Goal: Transaction & Acquisition: Download file/media

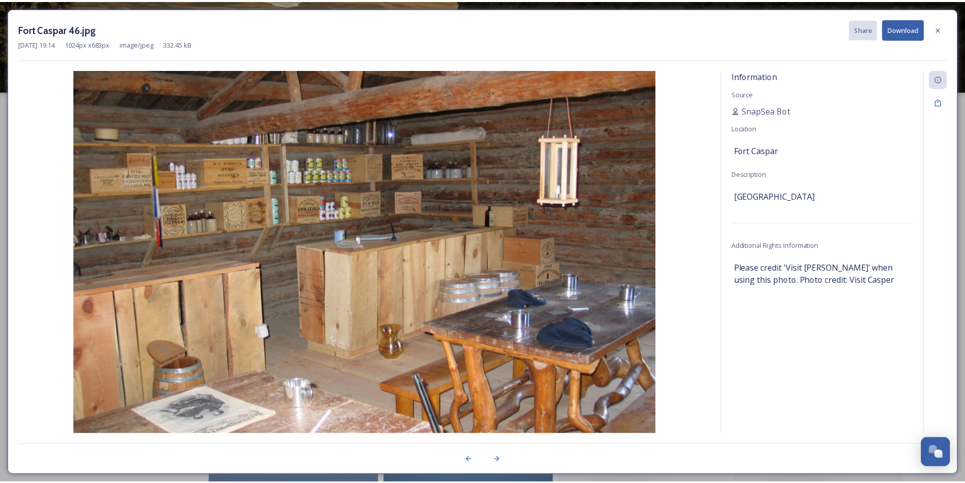
scroll to position [1621, 0]
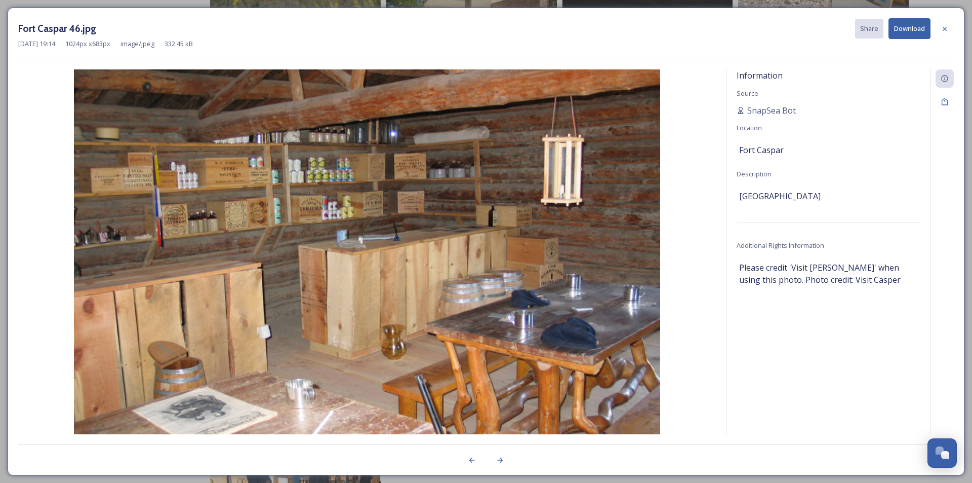
click at [944, 26] on icon at bounding box center [945, 29] width 8 height 8
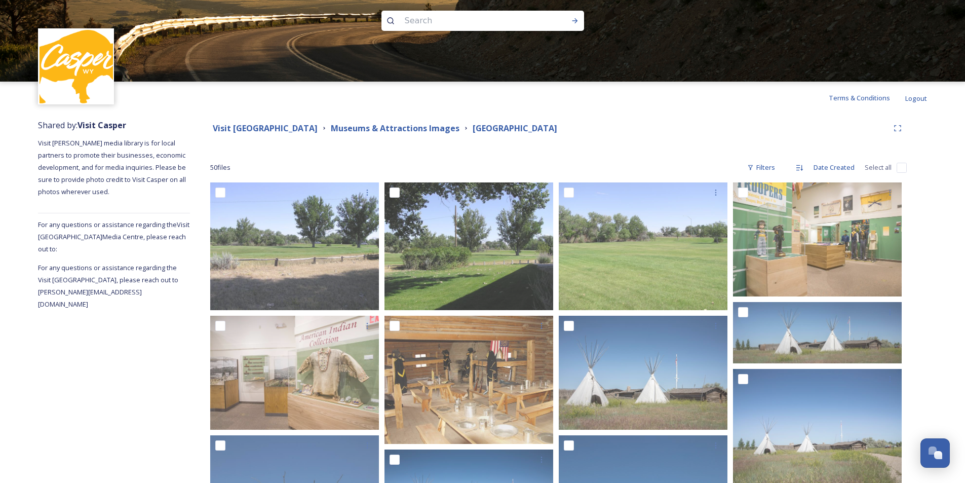
scroll to position [0, 0]
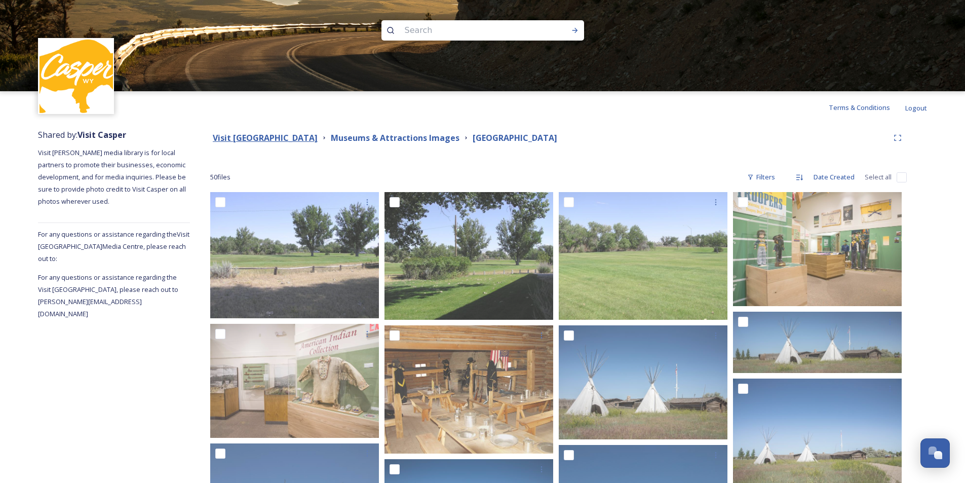
click at [295, 137] on strong "Visit [GEOGRAPHIC_DATA]" at bounding box center [265, 137] width 105 height 11
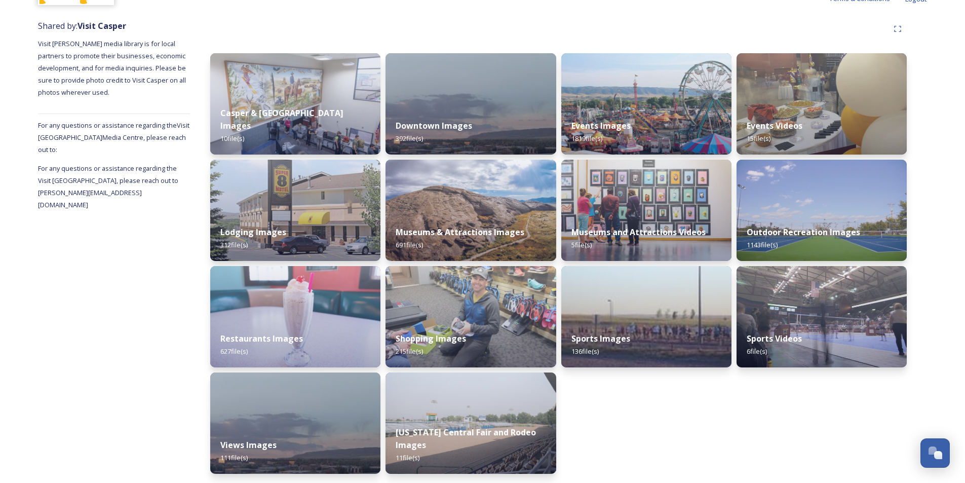
scroll to position [110, 0]
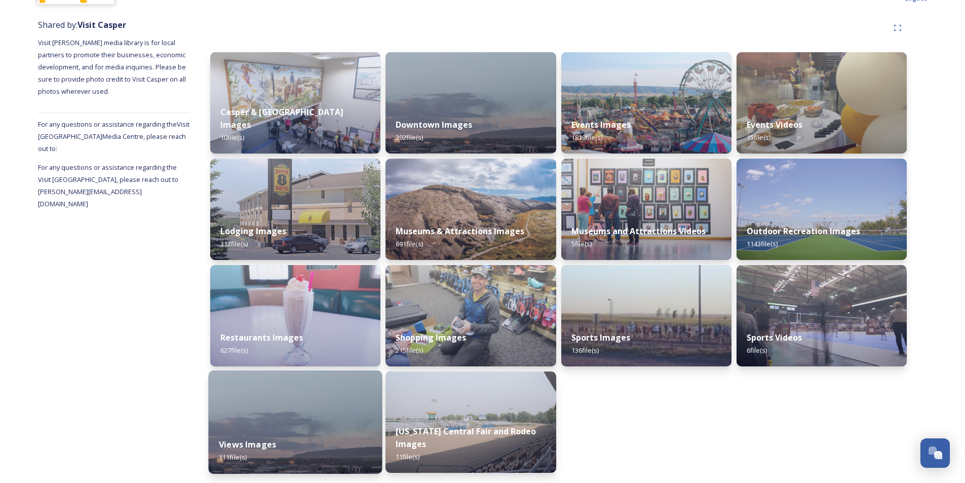
click at [297, 429] on div "Views Images 111 file(s)" at bounding box center [296, 450] width 174 height 46
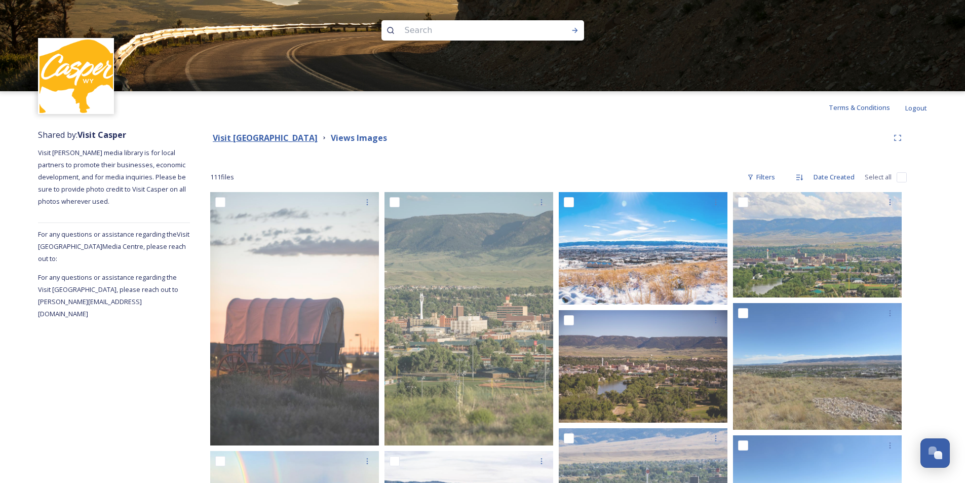
click at [269, 139] on strong "Visit [GEOGRAPHIC_DATA]" at bounding box center [265, 137] width 105 height 11
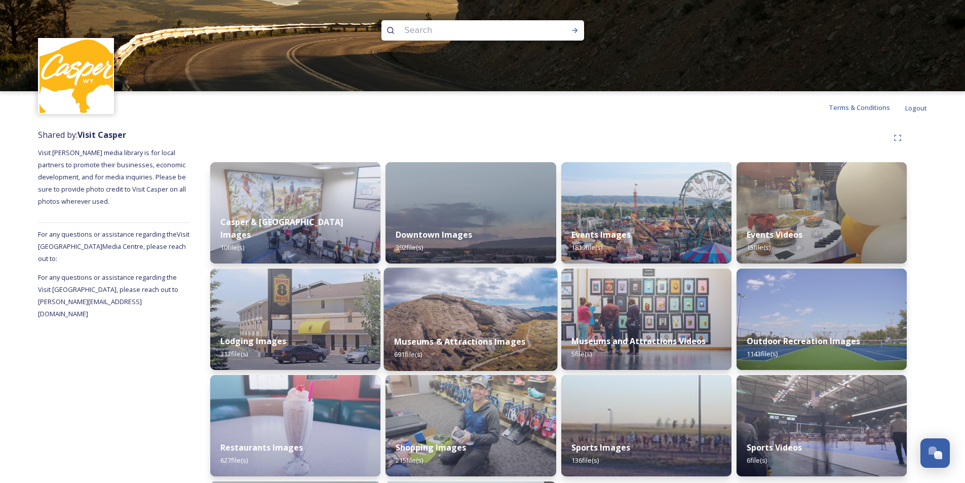
click at [496, 347] on strong "Museums & Attractions Images" at bounding box center [459, 341] width 131 height 11
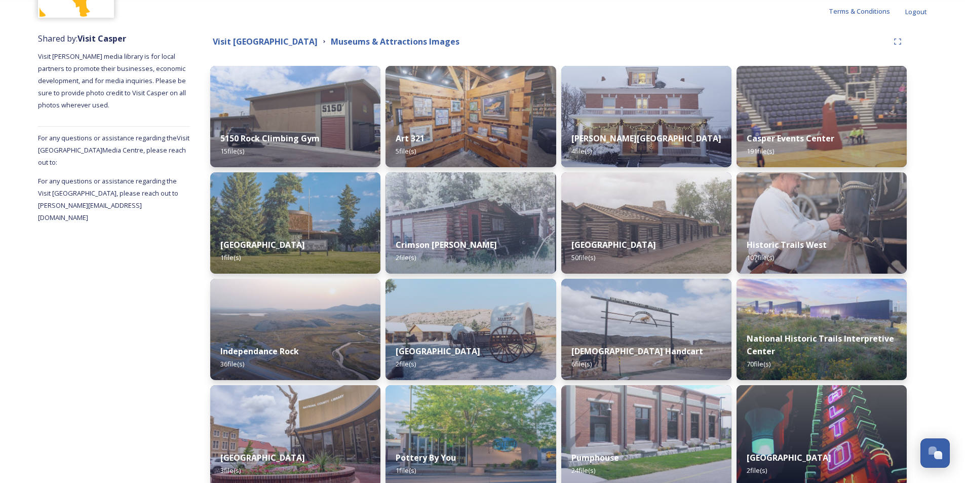
scroll to position [41, 0]
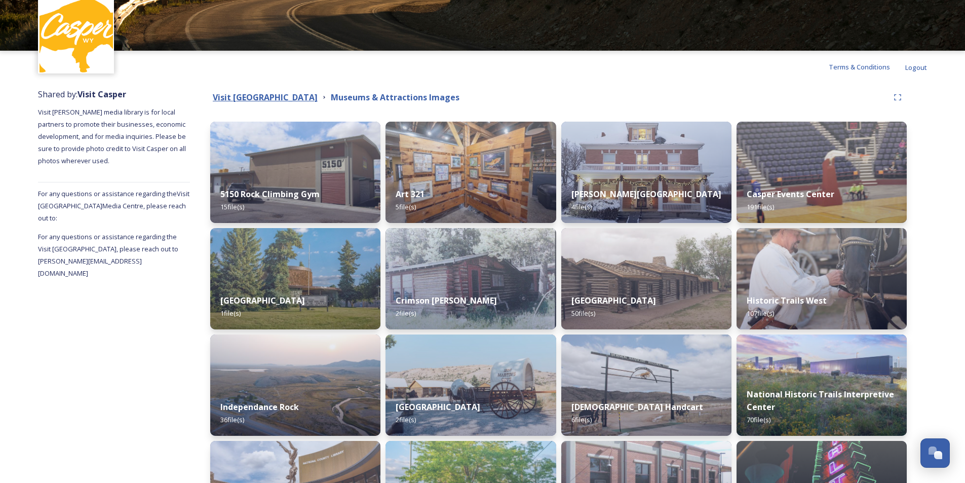
click at [280, 94] on strong "Visit [GEOGRAPHIC_DATA]" at bounding box center [265, 97] width 105 height 11
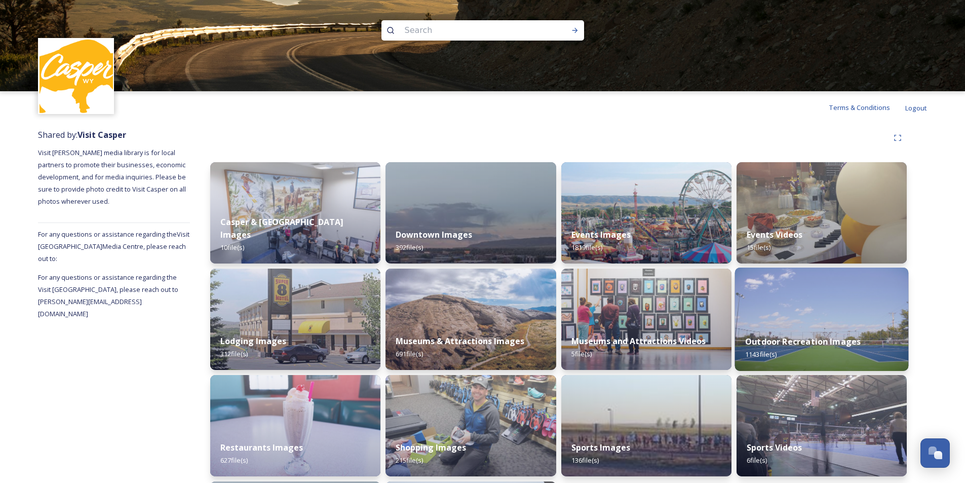
click at [835, 326] on div "Outdoor Recreation Images 1143 file(s)" at bounding box center [821, 348] width 174 height 46
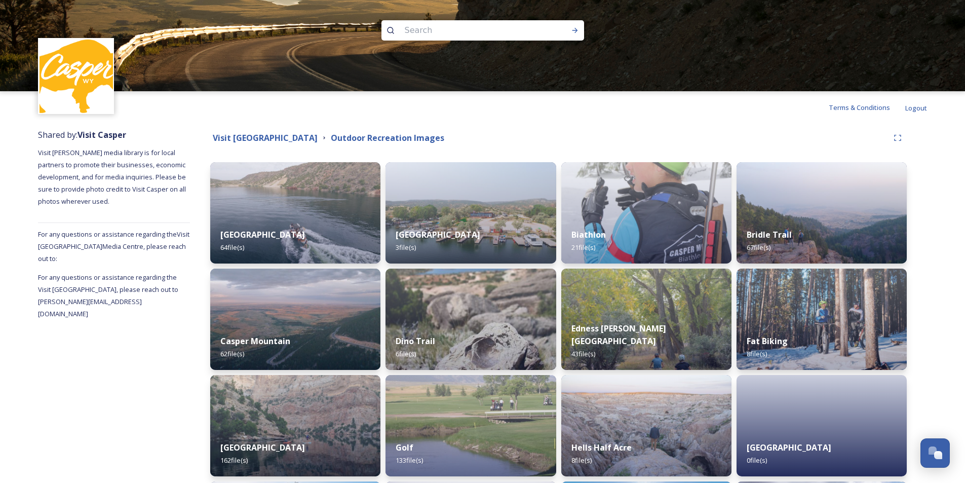
click at [432, 30] on input at bounding box center [469, 30] width 139 height 22
type input "park"
click at [577, 26] on div "Run Search" at bounding box center [575, 30] width 18 height 18
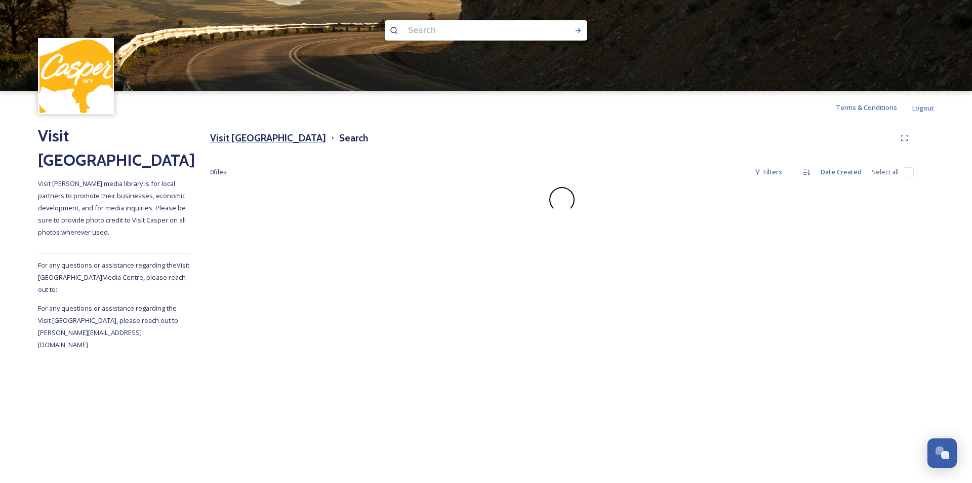
click at [276, 138] on h3 "Visit [GEOGRAPHIC_DATA]" at bounding box center [268, 138] width 116 height 15
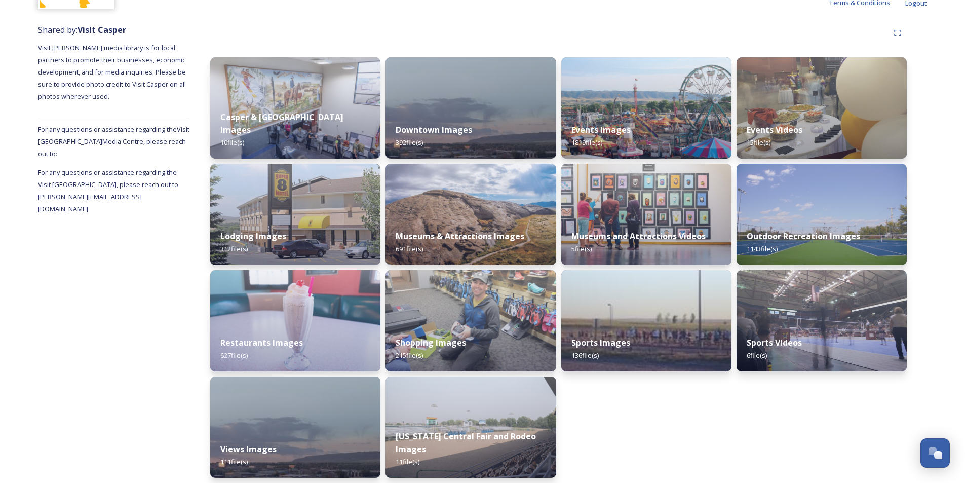
scroll to position [110, 0]
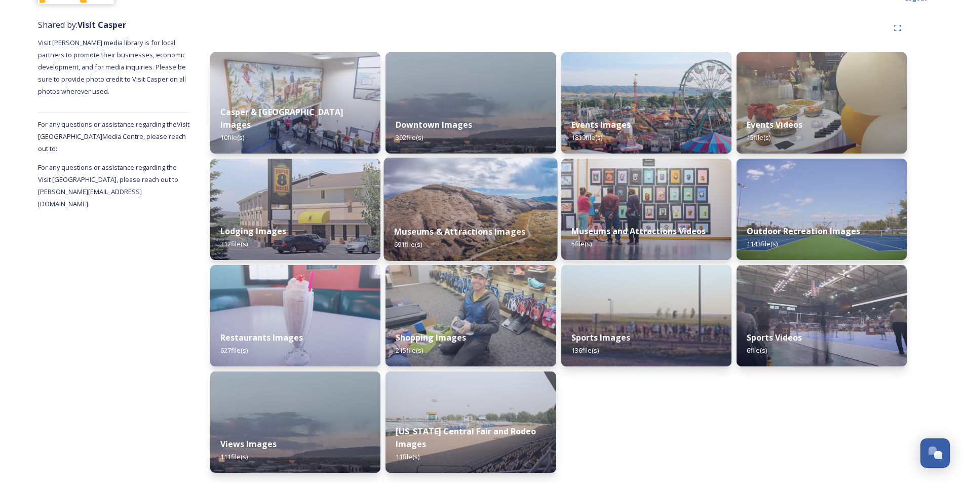
click at [469, 215] on div "Museums & Attractions Images 691 file(s)" at bounding box center [471, 238] width 174 height 46
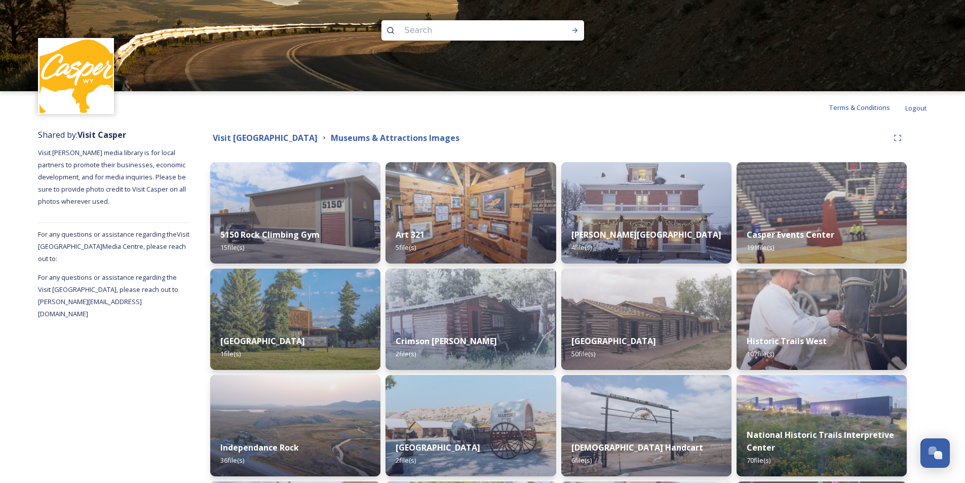
click at [254, 144] on div "Visit Casper Media Center Museums & Attractions Images" at bounding box center [558, 138] width 696 height 18
click at [260, 131] on div "Visit Casper Media Center Museums & Attractions Images" at bounding box center [558, 138] width 696 height 18
click at [261, 137] on strong "Visit [GEOGRAPHIC_DATA]" at bounding box center [265, 137] width 105 height 11
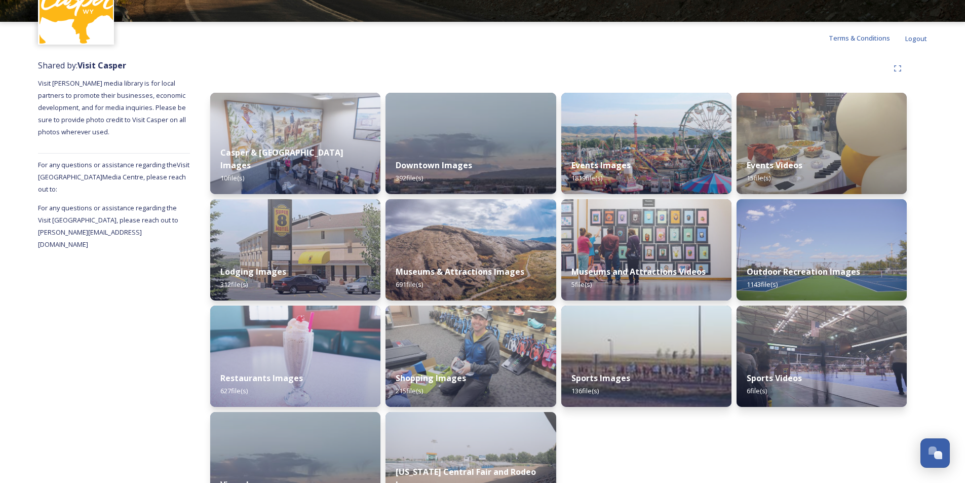
scroll to position [110, 0]
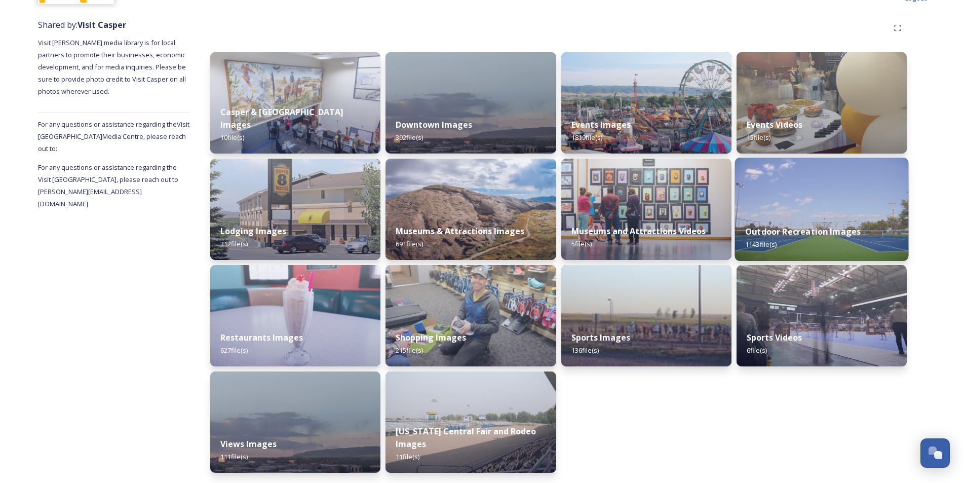
click at [871, 218] on div "Outdoor Recreation Images 1143 file(s)" at bounding box center [821, 238] width 174 height 46
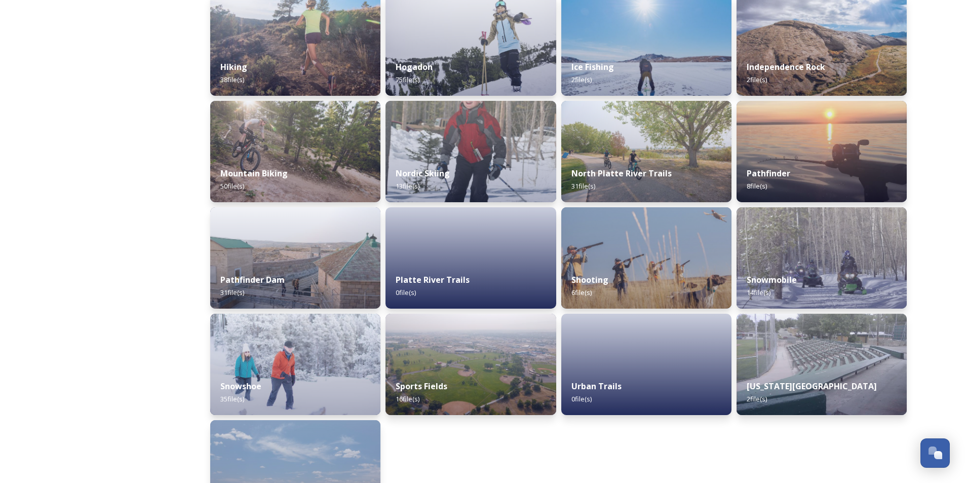
scroll to position [557, 0]
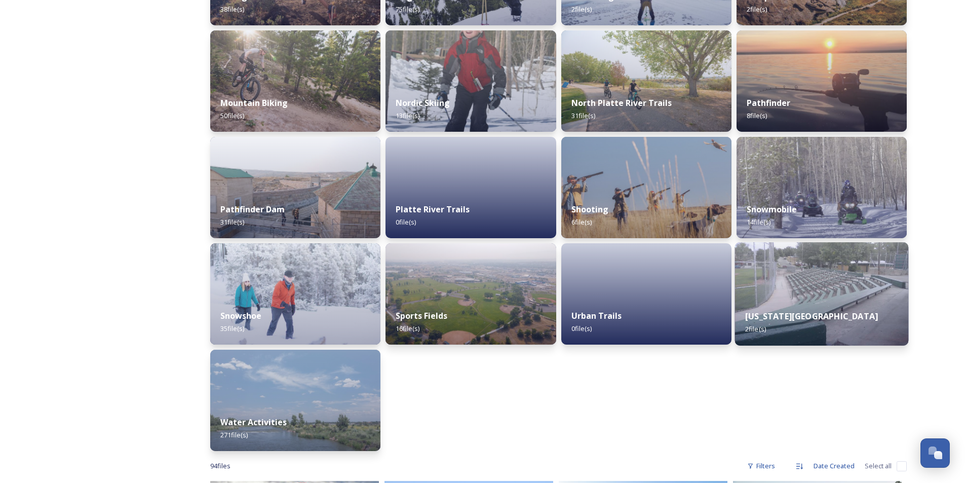
click at [789, 320] on strong "[US_STATE][GEOGRAPHIC_DATA]" at bounding box center [811, 315] width 133 height 11
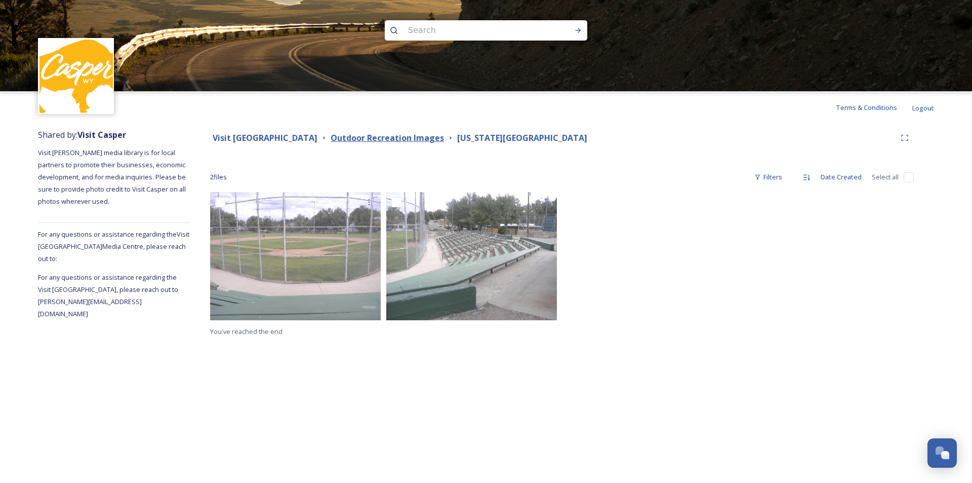
click at [360, 135] on strong "Outdoor Recreation Images" at bounding box center [387, 137] width 113 height 11
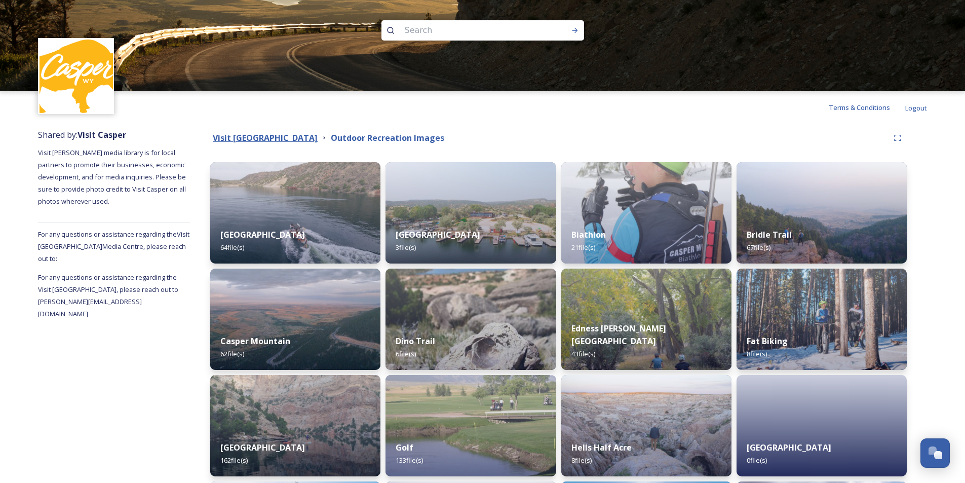
click at [283, 135] on strong "Visit [GEOGRAPHIC_DATA]" at bounding box center [265, 137] width 105 height 11
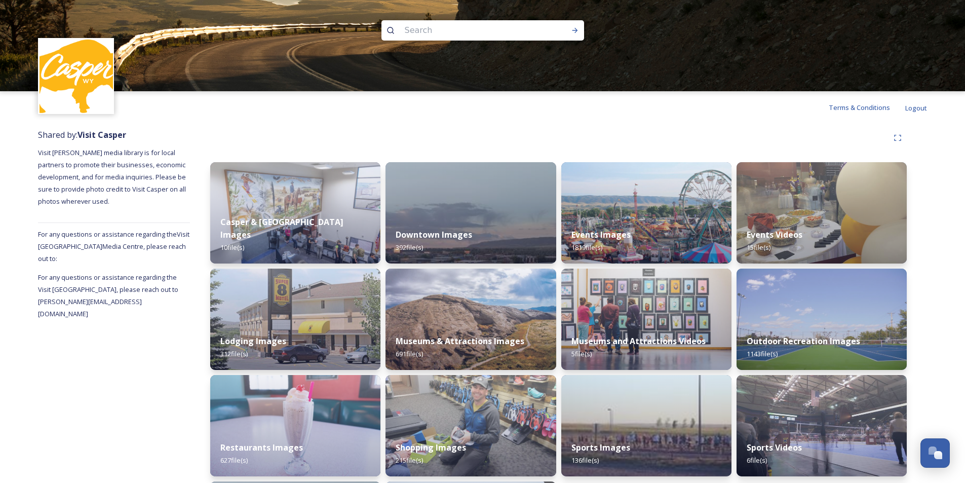
click at [460, 32] on input at bounding box center [469, 30] width 139 height 22
type input "band"
click at [577, 31] on icon at bounding box center [575, 30] width 8 height 8
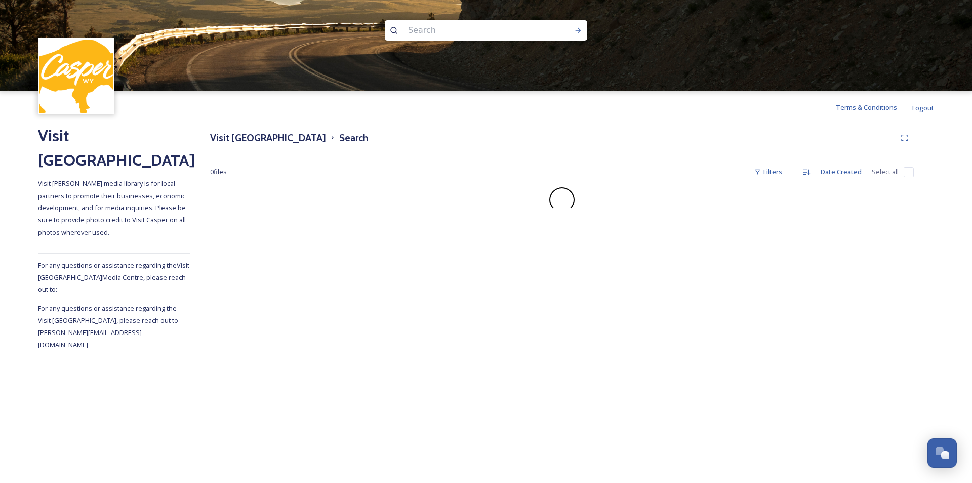
click at [270, 135] on h3 "Visit [GEOGRAPHIC_DATA]" at bounding box center [268, 138] width 116 height 15
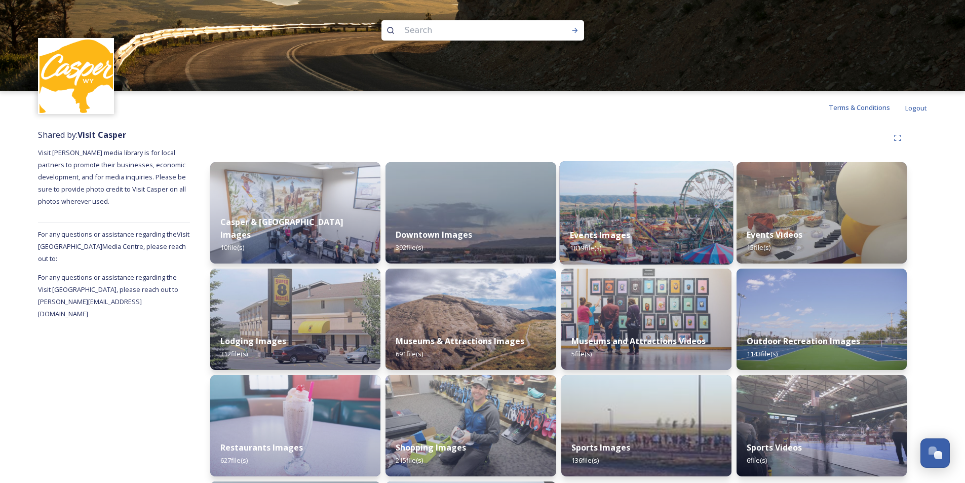
click at [629, 216] on img at bounding box center [646, 212] width 174 height 103
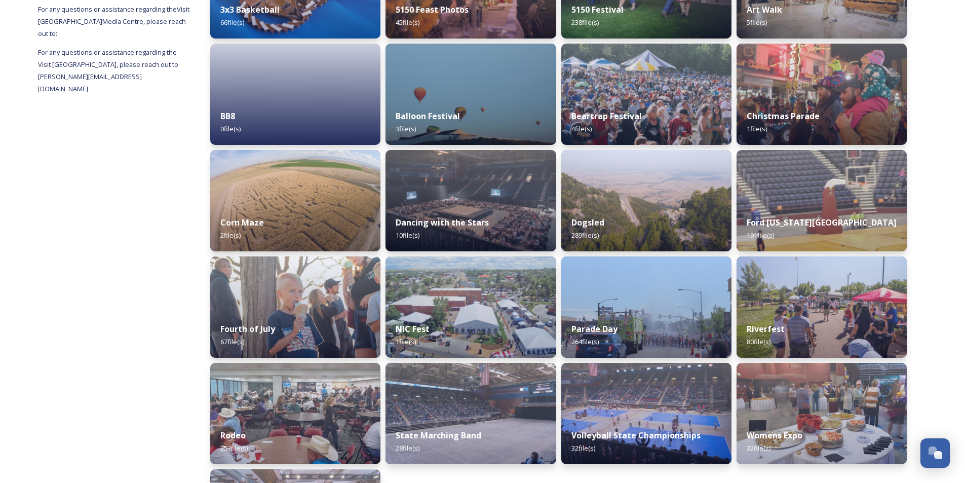
scroll to position [173, 0]
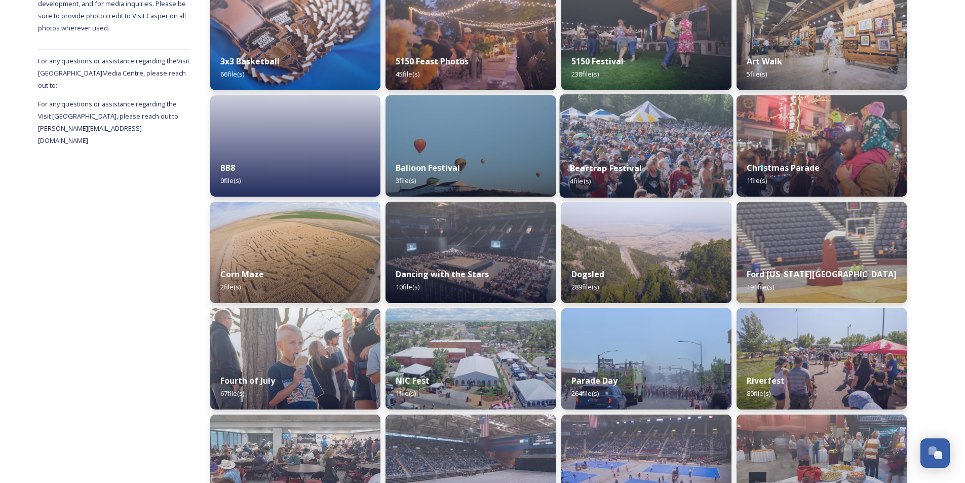
click at [658, 176] on div "Beartrap Festival 4 file(s)" at bounding box center [646, 174] width 174 height 46
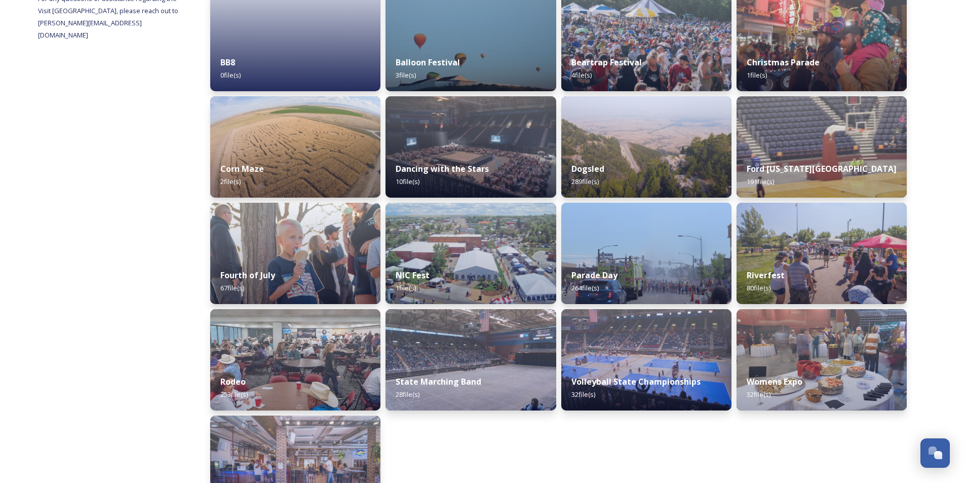
scroll to position [304, 0]
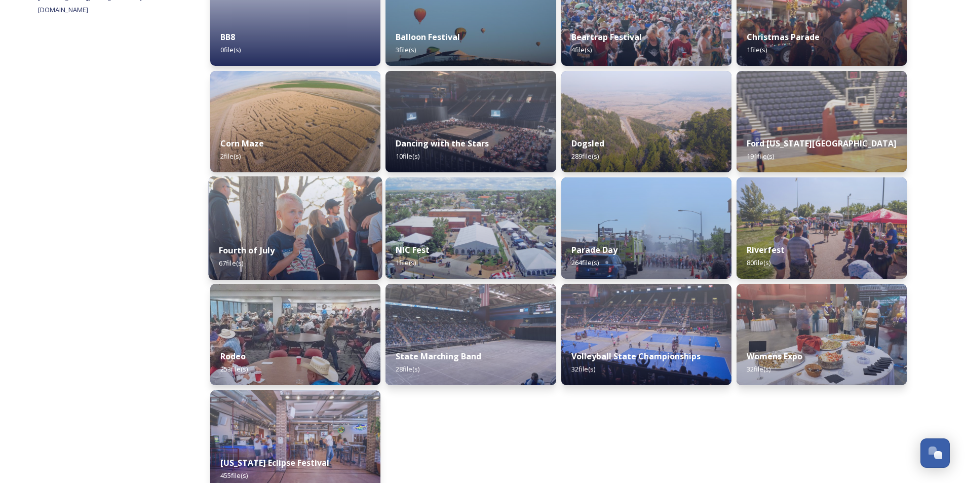
click at [331, 232] on img at bounding box center [296, 227] width 174 height 103
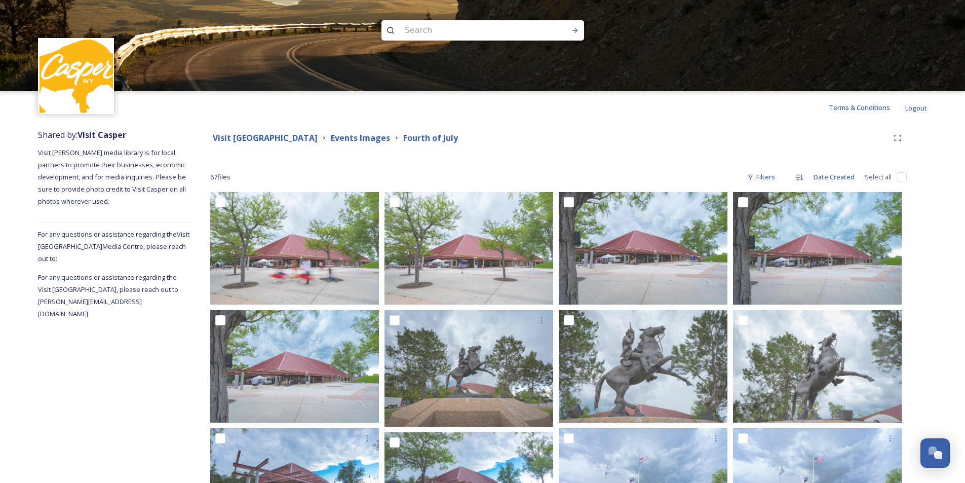
click at [436, 20] on div at bounding box center [482, 45] width 965 height 91
type input "[US_STATE]"
click at [575, 29] on icon at bounding box center [575, 30] width 6 height 5
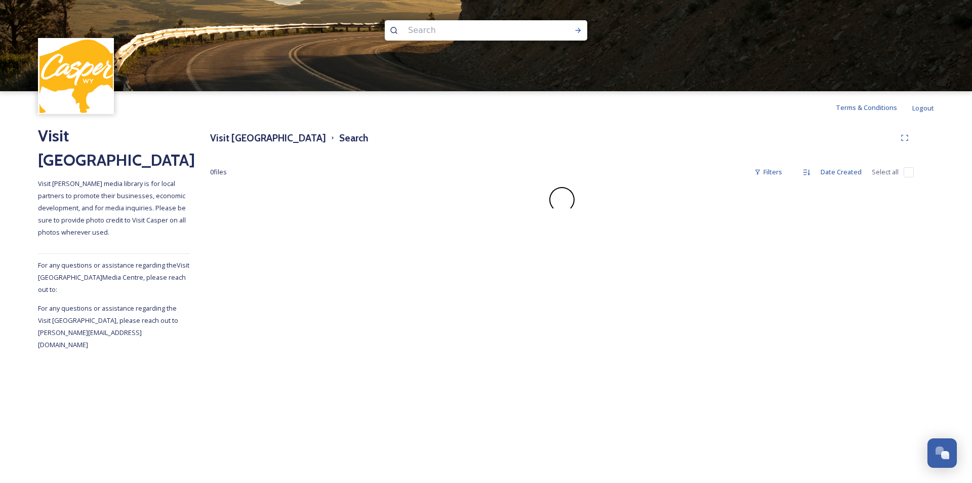
click at [483, 136] on div "Visit Casper Media Center Search" at bounding box center [562, 138] width 704 height 18
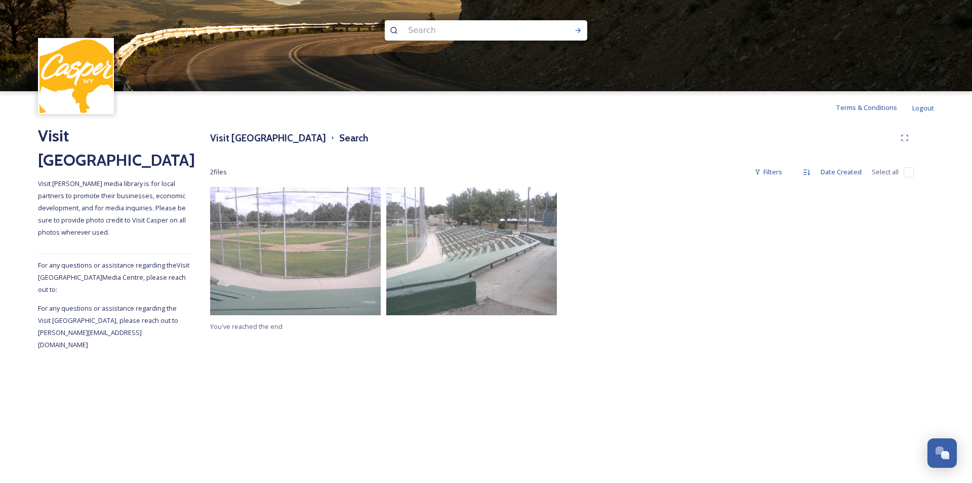
click at [448, 31] on input at bounding box center [472, 30] width 139 height 22
type input "Park"
click at [575, 25] on div "Run Search" at bounding box center [578, 30] width 18 height 18
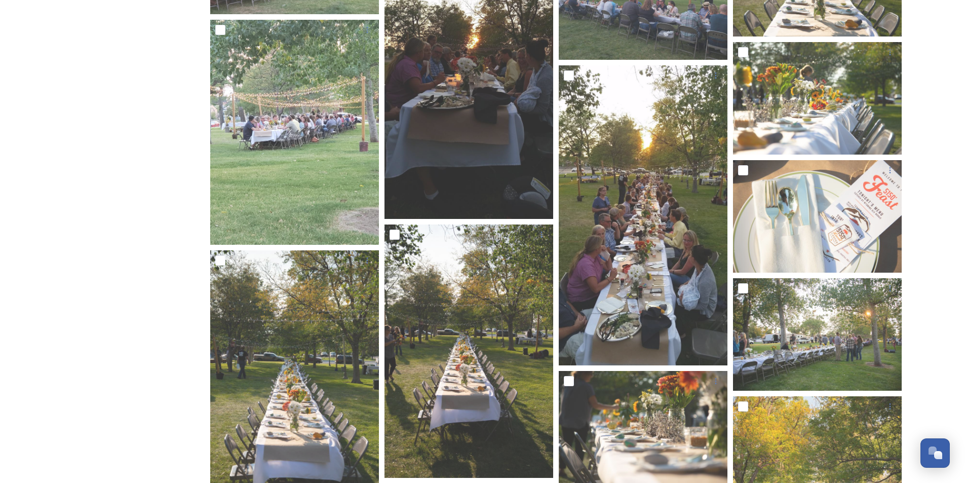
scroll to position [813, 0]
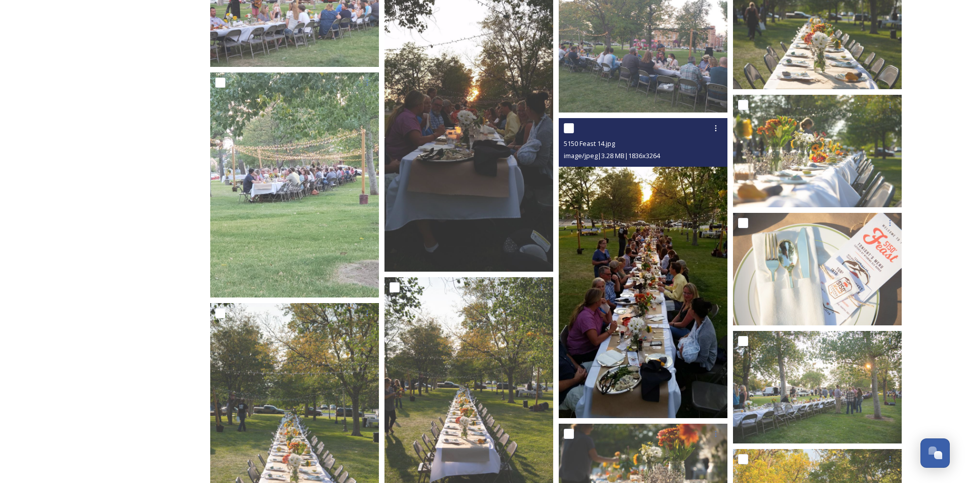
click at [632, 275] on img at bounding box center [643, 268] width 169 height 300
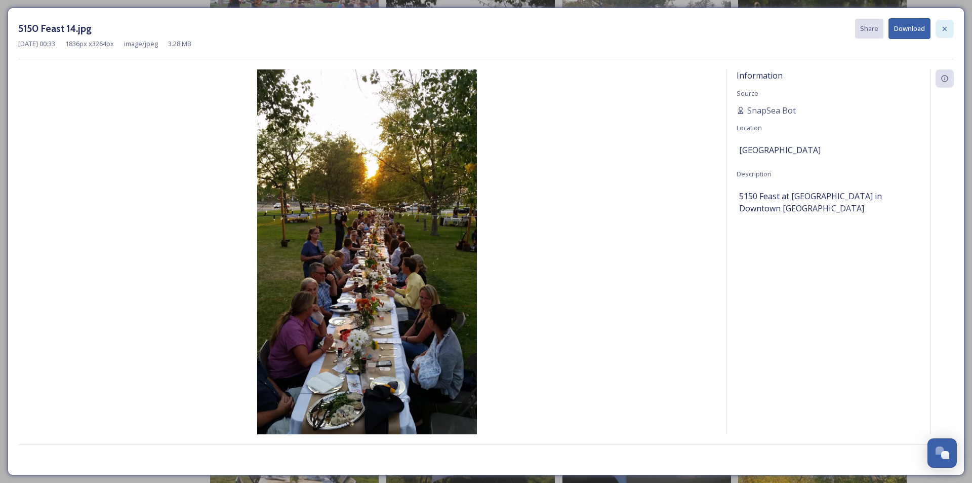
click at [950, 24] on div at bounding box center [945, 29] width 18 height 18
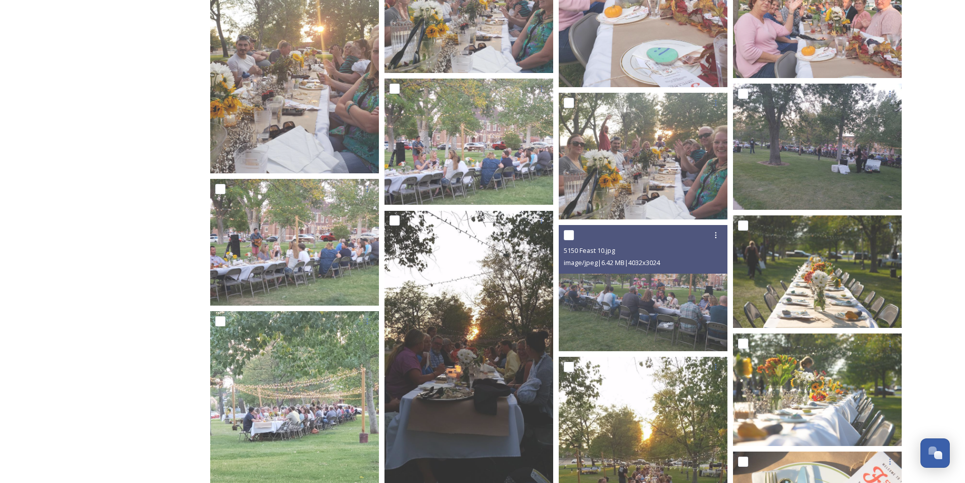
scroll to position [560, 0]
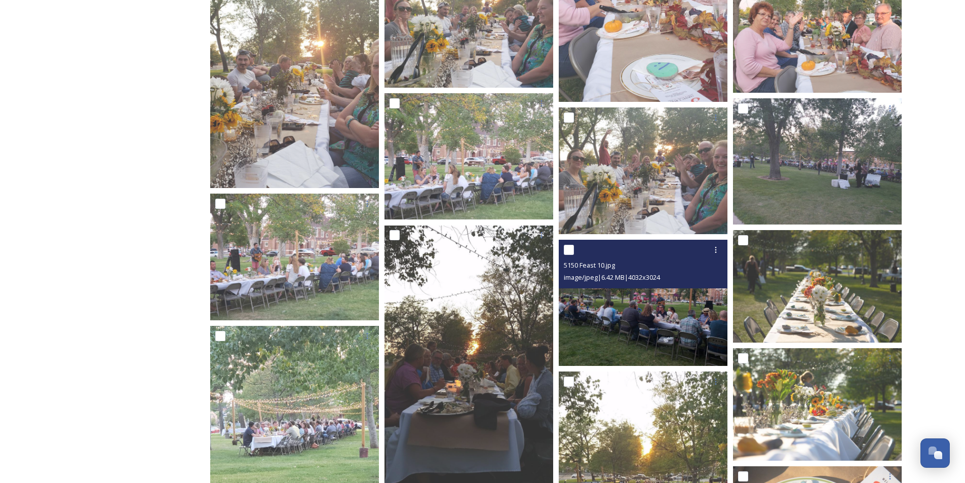
click at [677, 332] on img at bounding box center [643, 303] width 169 height 127
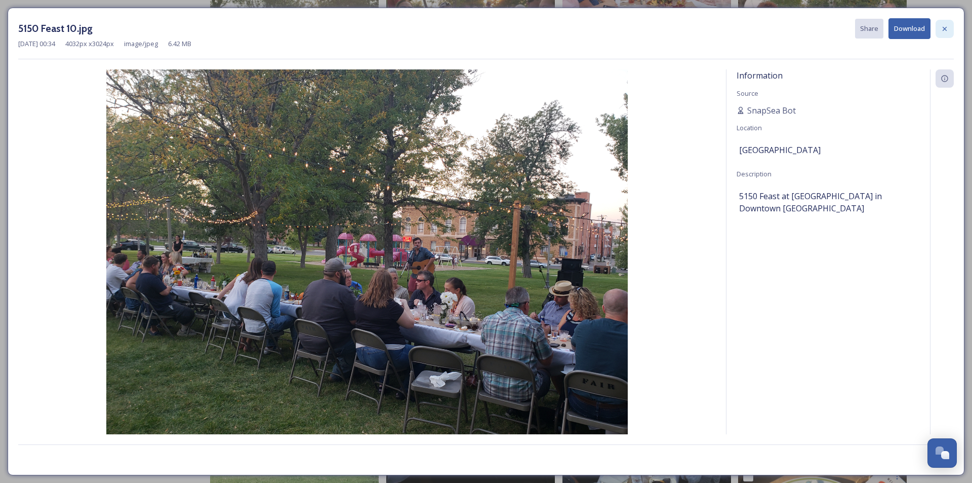
click at [943, 25] on icon at bounding box center [945, 29] width 8 height 8
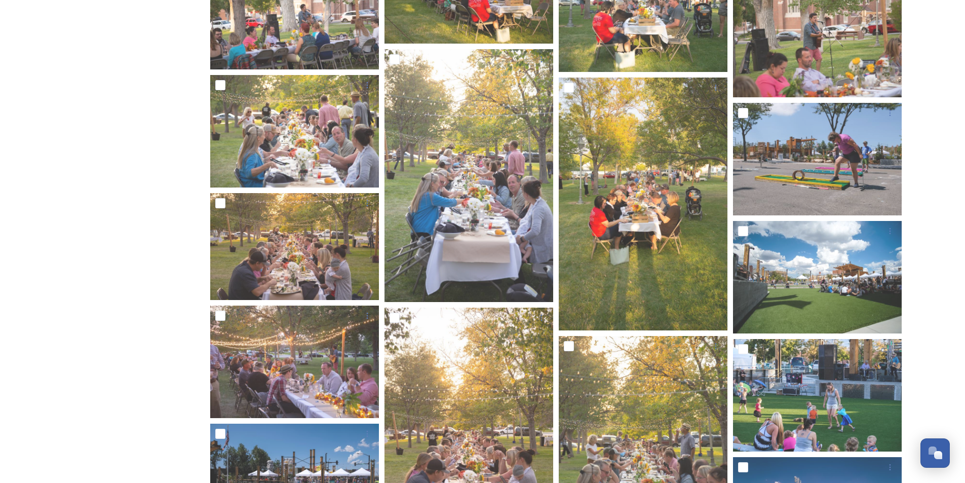
scroll to position [1776, 0]
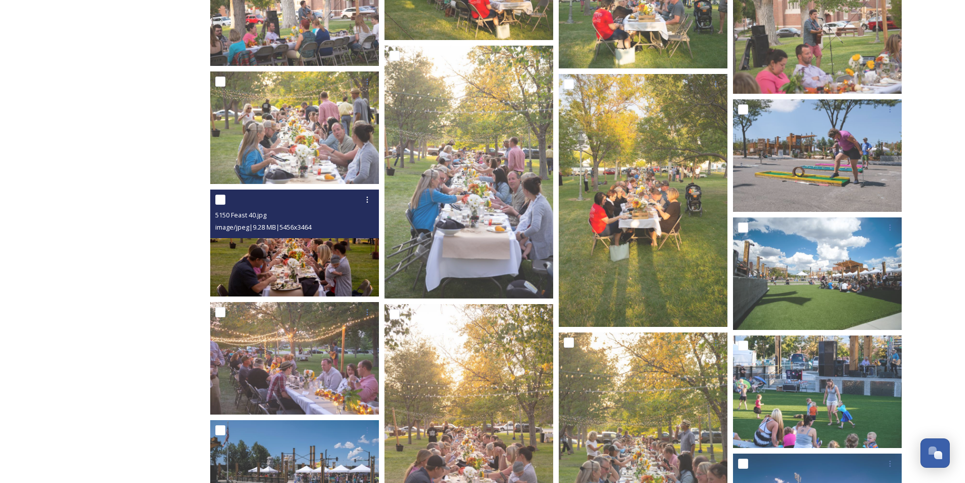
click at [304, 260] on img at bounding box center [294, 242] width 169 height 107
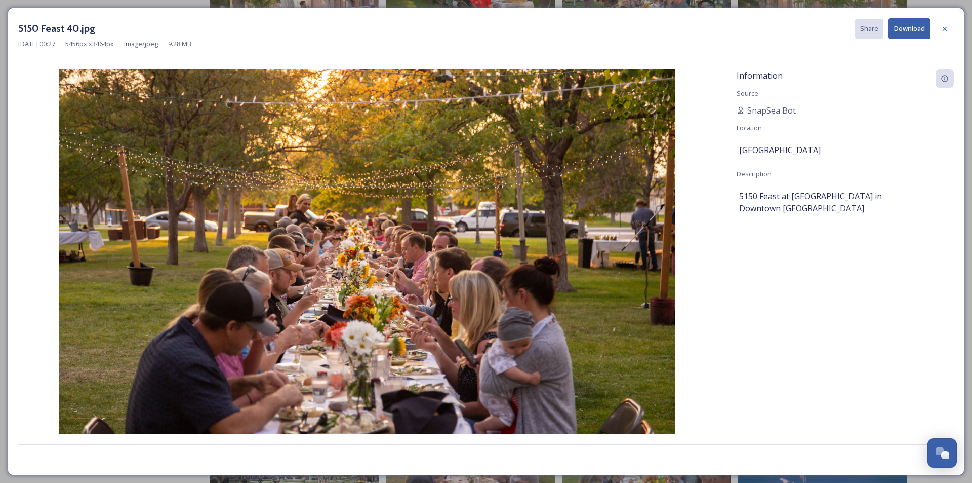
click at [909, 32] on button "Download" at bounding box center [910, 28] width 42 height 21
click at [951, 27] on div at bounding box center [945, 29] width 18 height 18
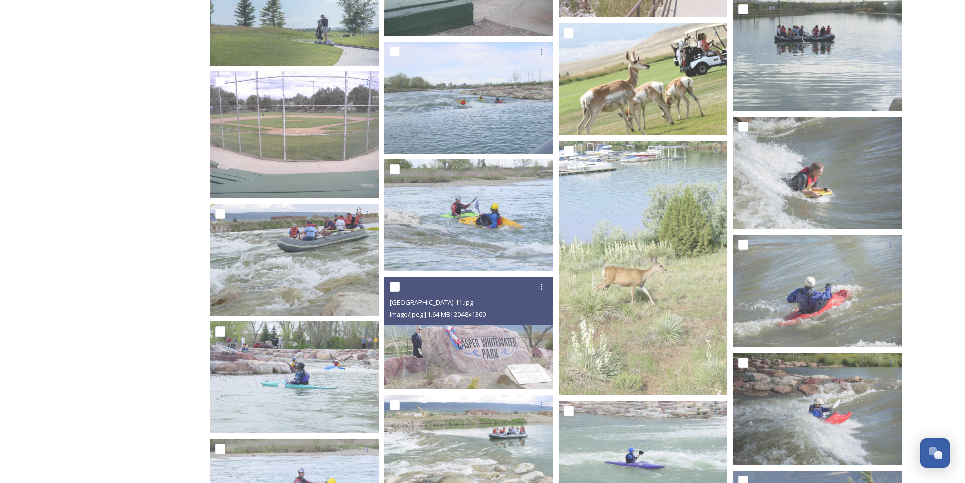
scroll to position [5321, 0]
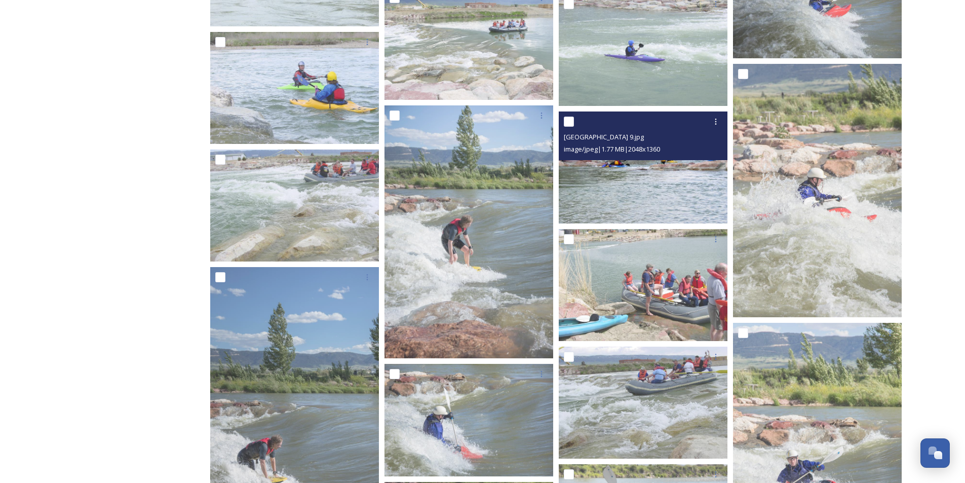
click at [655, 123] on div at bounding box center [644, 121] width 161 height 18
click at [638, 174] on img at bounding box center [643, 167] width 169 height 112
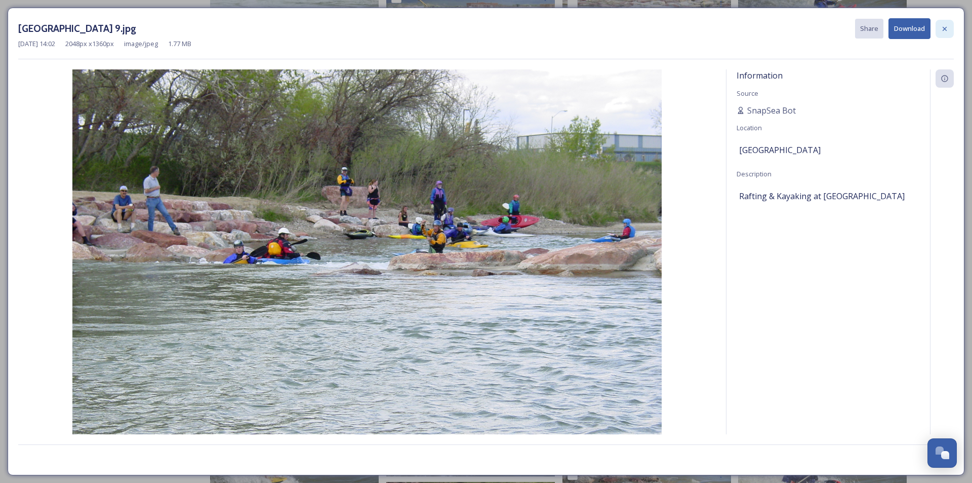
click at [948, 29] on icon at bounding box center [945, 29] width 8 height 8
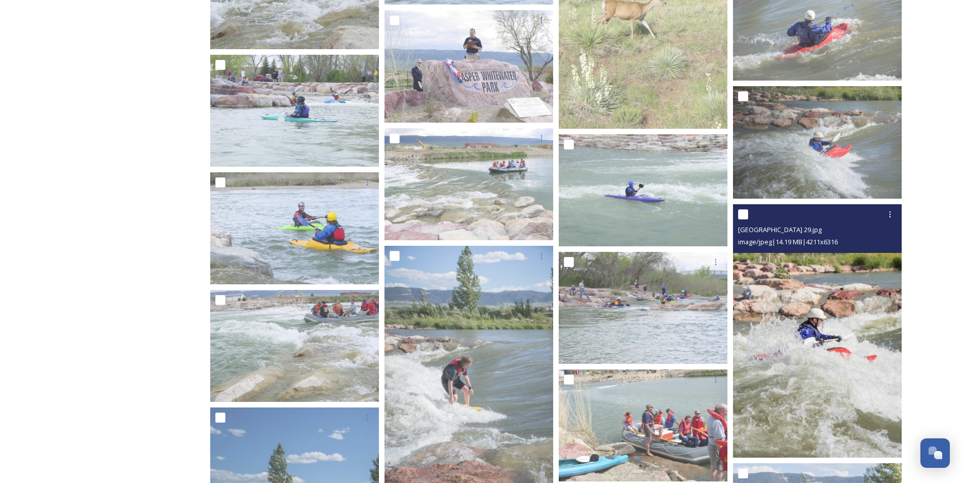
scroll to position [5169, 0]
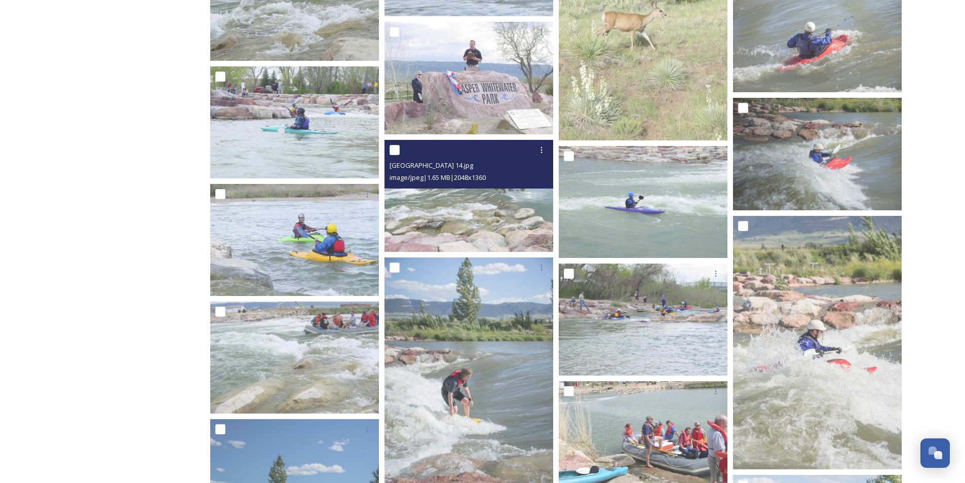
click at [477, 211] on img at bounding box center [468, 196] width 169 height 112
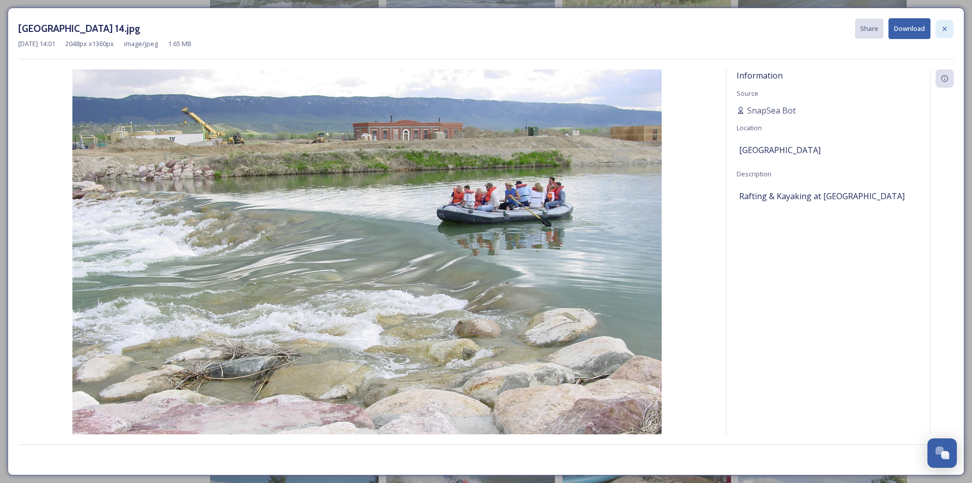
click at [943, 29] on icon at bounding box center [945, 29] width 8 height 8
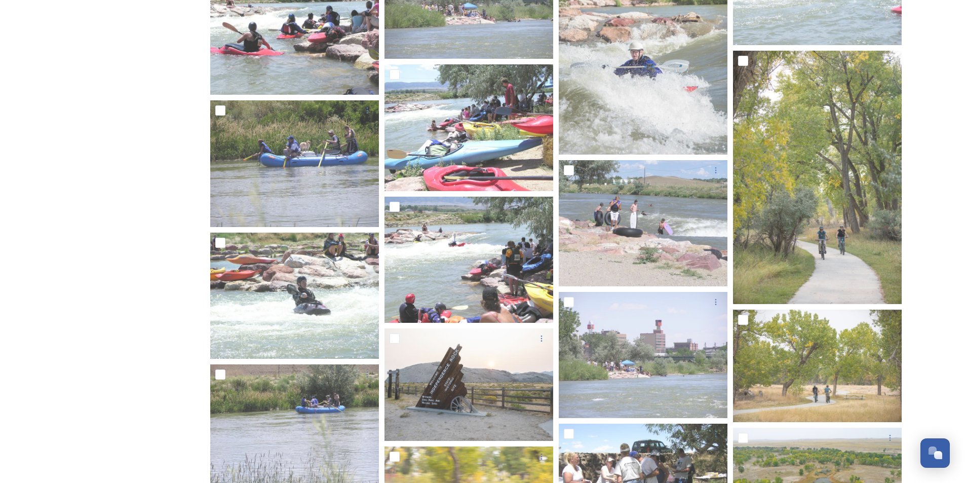
scroll to position [6587, 0]
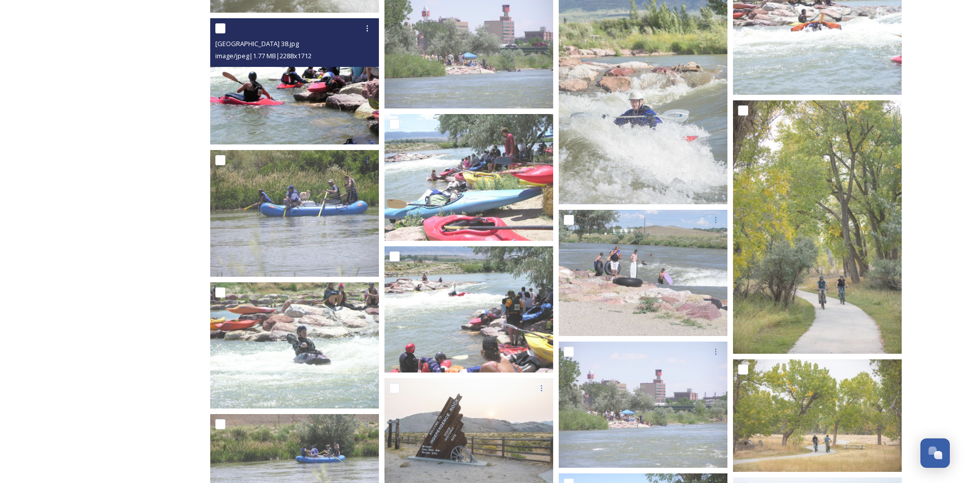
click at [281, 101] on img at bounding box center [294, 81] width 169 height 126
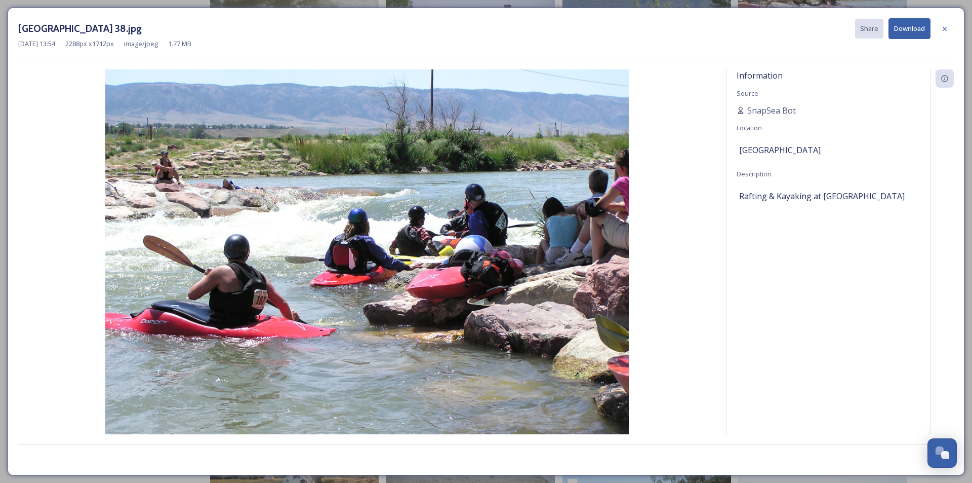
click at [914, 35] on button "Download" at bounding box center [910, 28] width 42 height 21
click at [946, 29] on icon at bounding box center [945, 28] width 4 height 4
